Goal: Navigation & Orientation: Find specific page/section

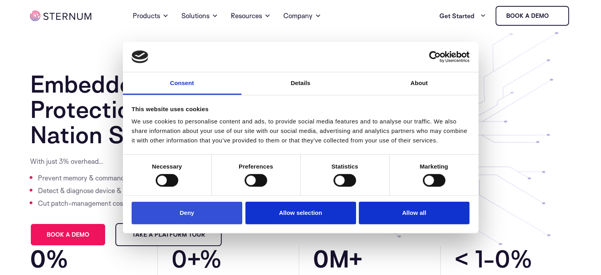
click at [179, 213] on button "Deny" at bounding box center [187, 212] width 111 height 23
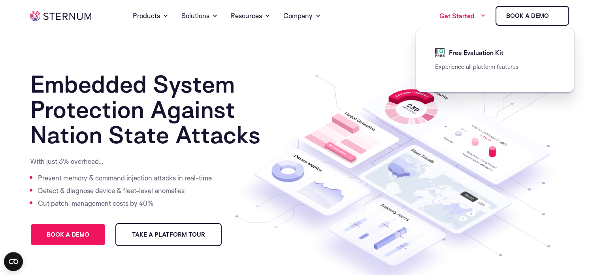
click at [478, 12] on link "Get Started" at bounding box center [462, 16] width 47 height 16
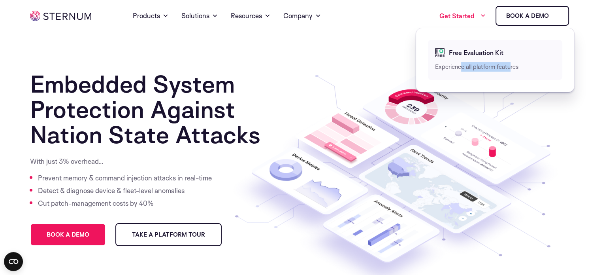
drag, startPoint x: 460, startPoint y: 69, endPoint x: 510, endPoint y: 68, distance: 50.6
click at [510, 68] on p "Experience all platform features" at bounding box center [495, 66] width 120 height 9
click at [316, 58] on icon at bounding box center [394, 193] width 367 height 304
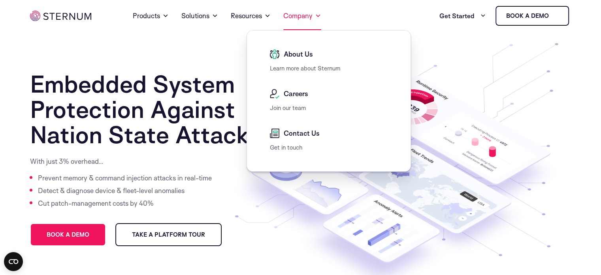
click at [318, 19] on span at bounding box center [318, 15] width 6 height 9
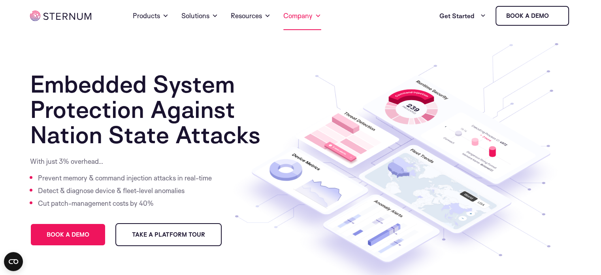
click at [318, 19] on span at bounding box center [318, 15] width 6 height 9
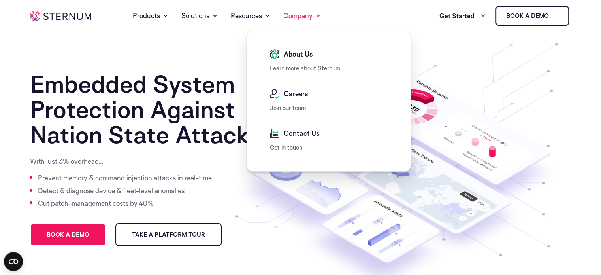
click at [295, 92] on span "Careers" at bounding box center [295, 93] width 26 height 9
